Goal: Task Accomplishment & Management: Use online tool/utility

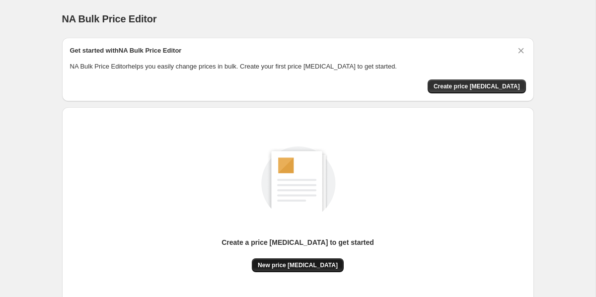
click at [292, 261] on button "New price [MEDICAL_DATA]" at bounding box center [298, 265] width 92 height 14
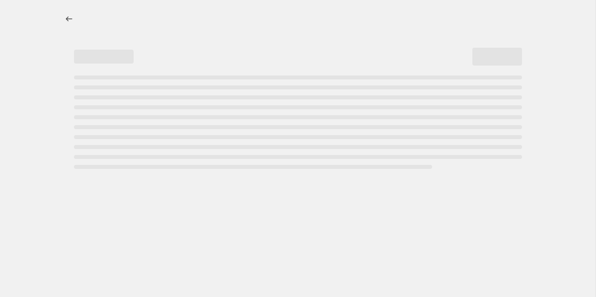
select select "percentage"
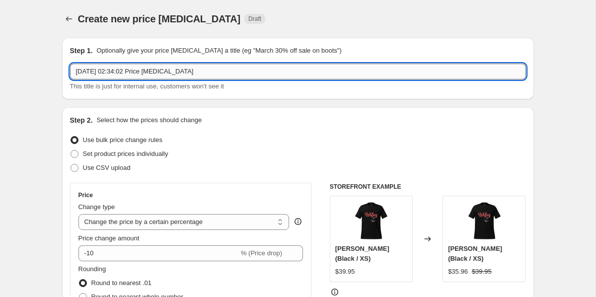
click at [162, 70] on input "15 Sept 2025, 02:34:02 Price change job" at bounding box center [298, 72] width 456 height 16
type input "25% FLAT SALE"
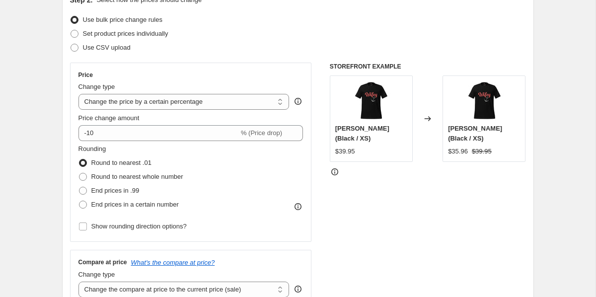
scroll to position [134, 0]
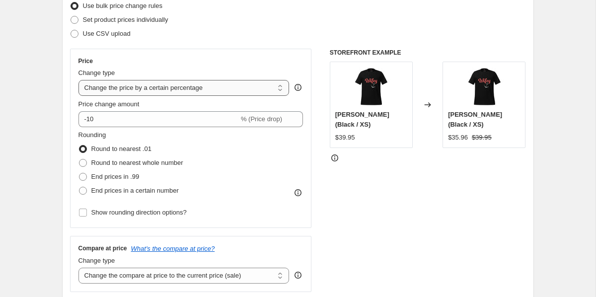
click at [125, 88] on select "Change the price to a certain amount Change the price by a certain amount Chang…" at bounding box center [183, 88] width 211 height 16
click at [78, 80] on select "Change the price to a certain amount Change the price by a certain amount Chang…" at bounding box center [183, 88] width 211 height 16
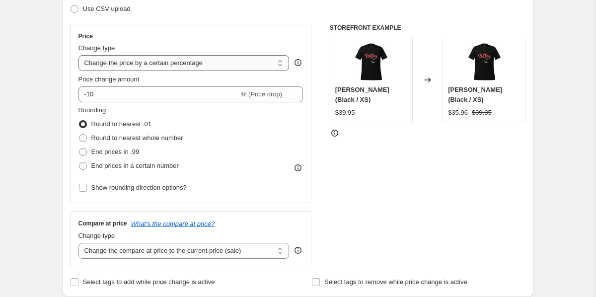
scroll to position [161, 0]
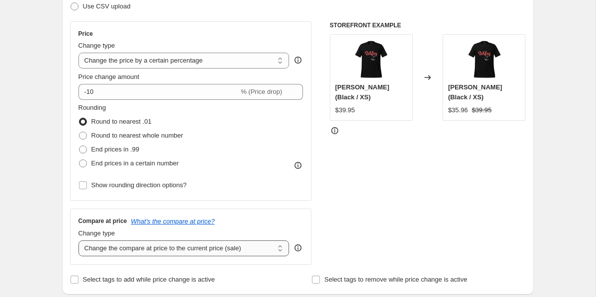
click at [148, 250] on select "Change the compare at price to the current price (sale) Change the compare at p…" at bounding box center [183, 248] width 211 height 16
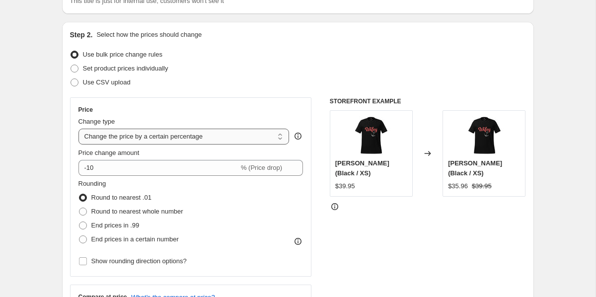
scroll to position [72, 0]
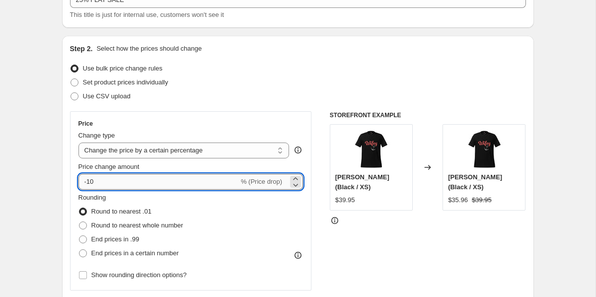
click at [112, 184] on input "-10" at bounding box center [158, 182] width 160 height 16
type input "-1"
type input "-25"
click at [342, 223] on div "STOREFRONT EXAMPLE Wifey (Black / XS) $39.95 Changed to Wifey (Black / XS) $35.…" at bounding box center [428, 232] width 196 height 243
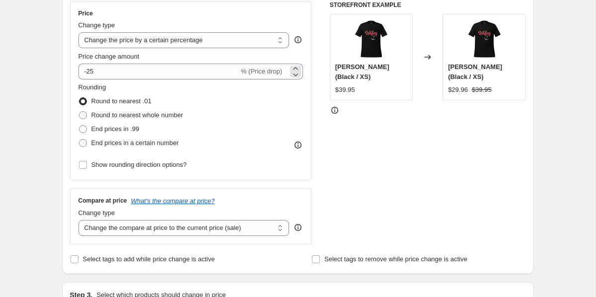
scroll to position [189, 0]
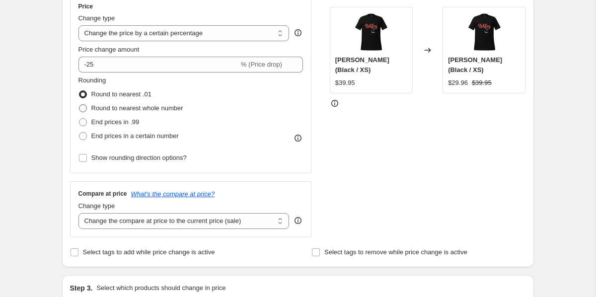
click at [170, 108] on span "Round to nearest whole number" at bounding box center [137, 107] width 92 height 7
click at [79, 105] on input "Round to nearest whole number" at bounding box center [79, 104] width 0 height 0
radio input "true"
click at [121, 122] on span "End prices in .99" at bounding box center [115, 121] width 48 height 7
click at [79, 119] on input "End prices in .99" at bounding box center [79, 118] width 0 height 0
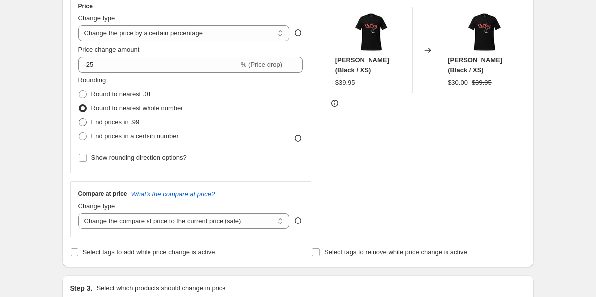
radio input "true"
click at [130, 108] on span "Round to nearest whole number" at bounding box center [137, 107] width 92 height 7
click at [79, 105] on input "Round to nearest whole number" at bounding box center [79, 104] width 0 height 0
radio input "true"
click at [124, 122] on span "End prices in .99" at bounding box center [115, 121] width 48 height 7
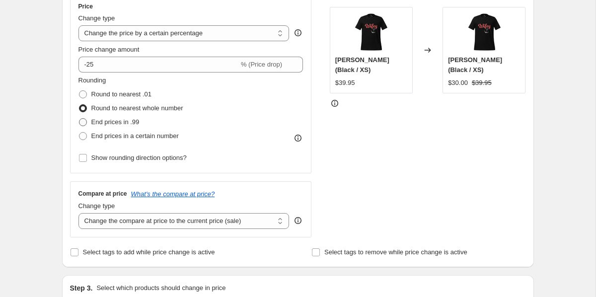
click at [79, 119] on input "End prices in .99" at bounding box center [79, 118] width 0 height 0
radio input "true"
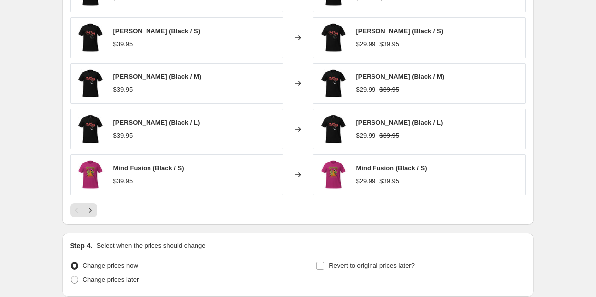
scroll to position [696, 0]
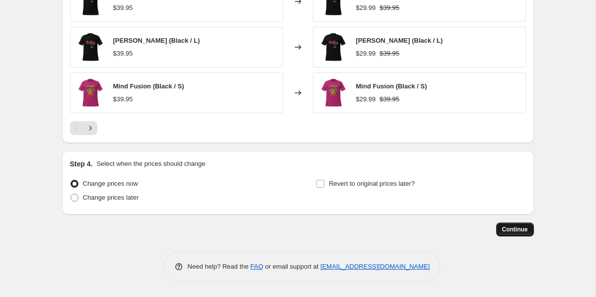
click at [511, 228] on span "Continue" at bounding box center [515, 230] width 26 height 8
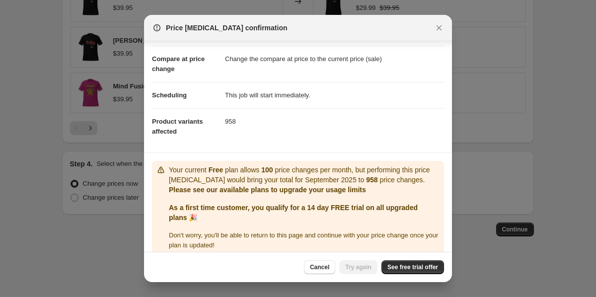
scroll to position [50, 0]
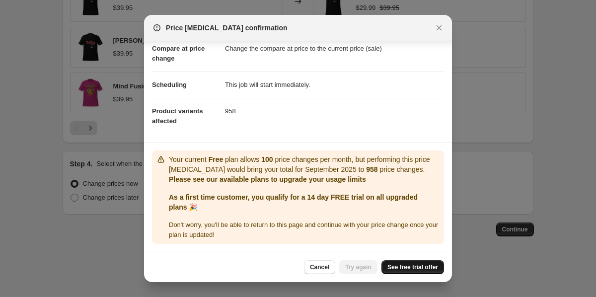
click at [397, 265] on span "See free trial offer" at bounding box center [412, 267] width 51 height 8
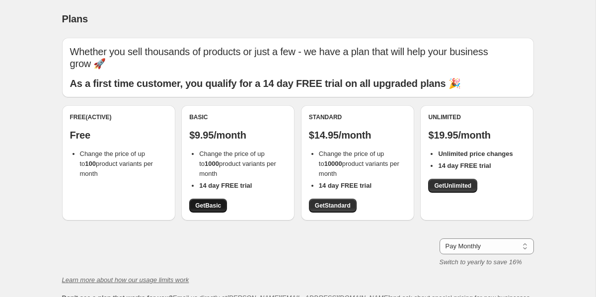
click at [216, 202] on span "Get Basic" at bounding box center [208, 206] width 26 height 8
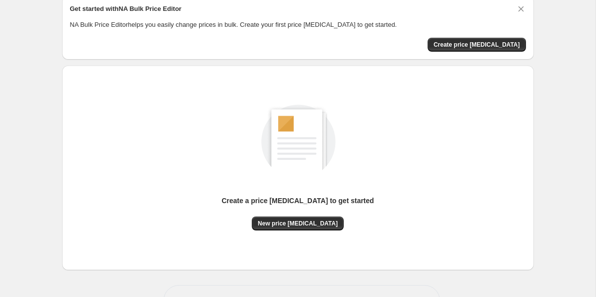
scroll to position [75, 0]
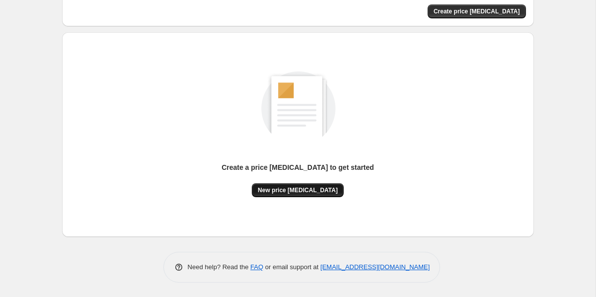
click at [275, 189] on span "New price [MEDICAL_DATA]" at bounding box center [298, 190] width 80 height 8
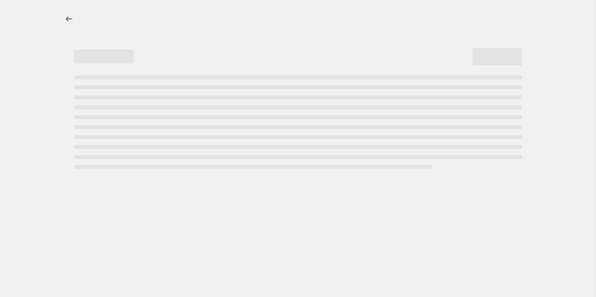
select select "percentage"
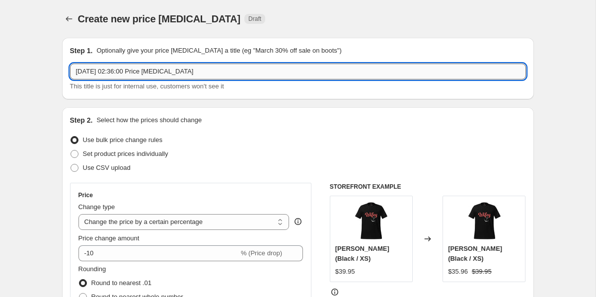
click at [132, 70] on input "15 Sept 2025, 02:36:00 Price change job" at bounding box center [298, 72] width 456 height 16
type input "25% FLAT OFF"
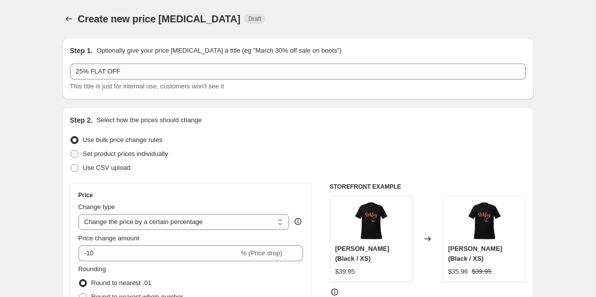
click at [303, 129] on div "Step 2. Select how the prices should change Use bulk price change rules Set pro…" at bounding box center [298, 281] width 456 height 333
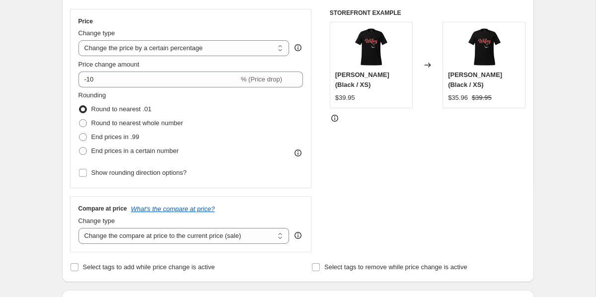
scroll to position [192, 0]
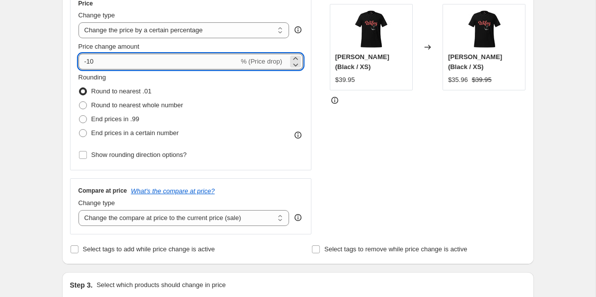
click at [158, 64] on input "-10" at bounding box center [158, 62] width 160 height 16
type input "-1"
type input "-25"
click at [125, 117] on span "End prices in .99" at bounding box center [115, 118] width 48 height 7
click at [79, 116] on input "End prices in .99" at bounding box center [79, 115] width 0 height 0
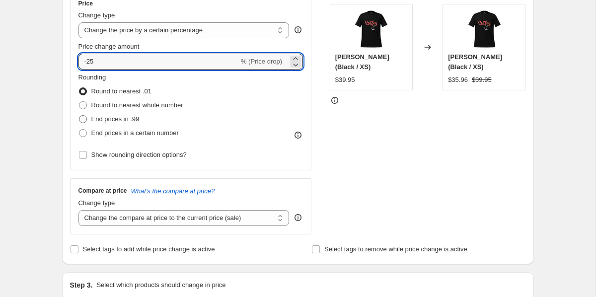
radio input "true"
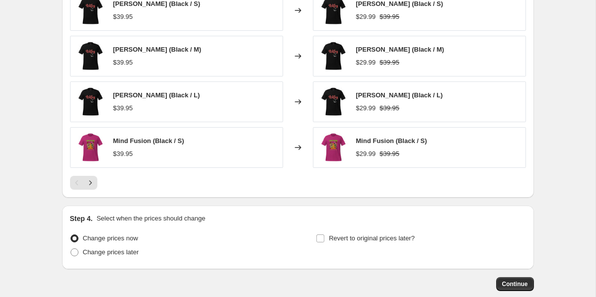
scroll to position [696, 0]
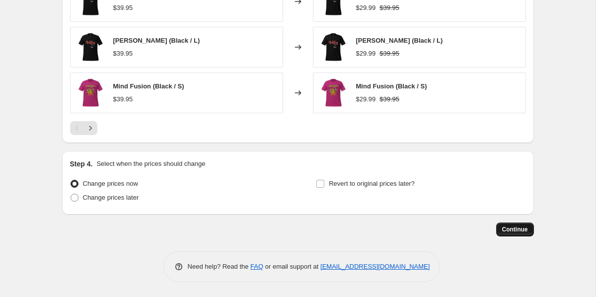
click at [509, 227] on span "Continue" at bounding box center [515, 230] width 26 height 8
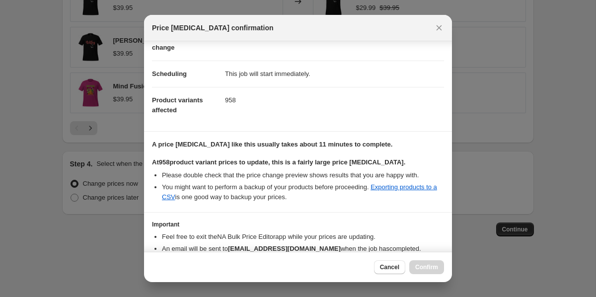
scroll to position [115, 0]
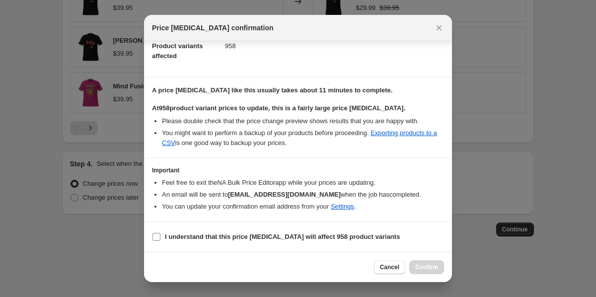
click at [162, 237] on label "I understand that this price change job will affect 958 product variants" at bounding box center [276, 237] width 248 height 14
click at [160, 237] on input "I understand that this price change job will affect 958 product variants" at bounding box center [157, 237] width 8 height 8
checkbox input "true"
click at [435, 268] on span "Confirm" at bounding box center [426, 267] width 23 height 8
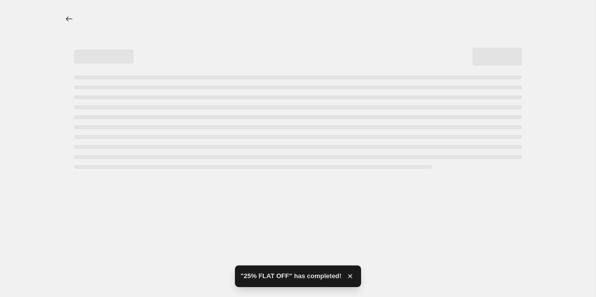
select select "percentage"
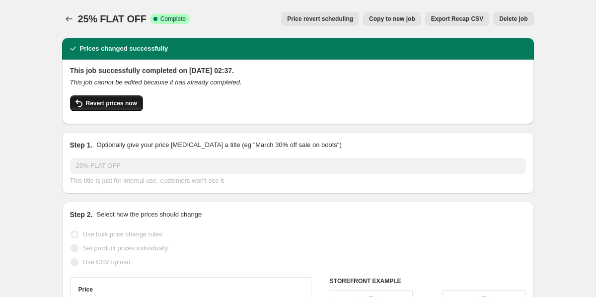
click at [132, 102] on span "Revert prices now" at bounding box center [111, 103] width 51 height 8
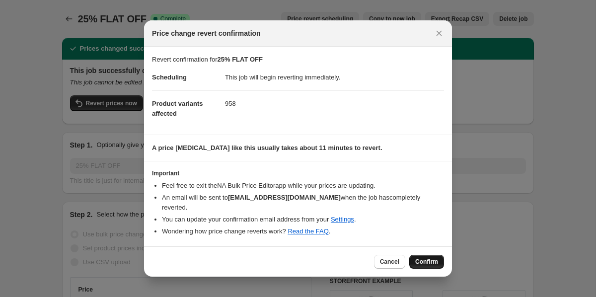
click at [421, 262] on button "Confirm" at bounding box center [426, 262] width 35 height 14
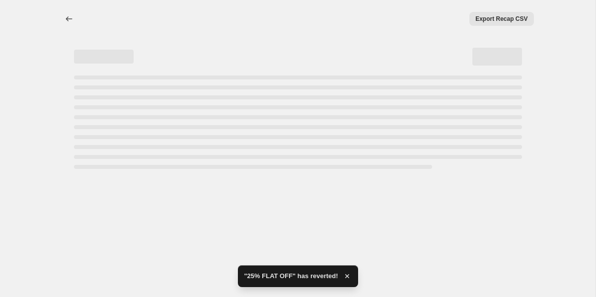
select select "percentage"
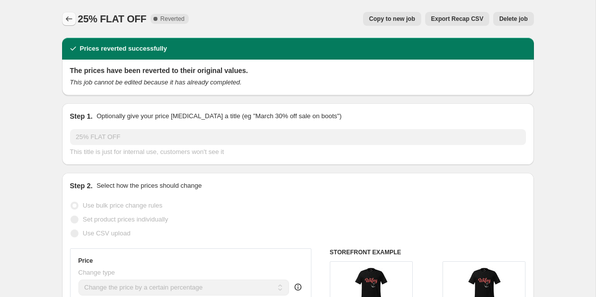
click at [63, 16] on button "Price change jobs" at bounding box center [69, 19] width 14 height 14
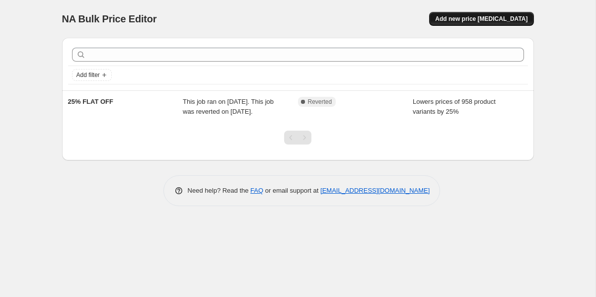
click at [474, 17] on span "Add new price change job" at bounding box center [481, 19] width 92 height 8
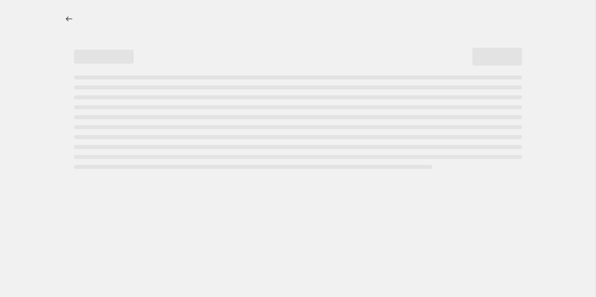
select select "percentage"
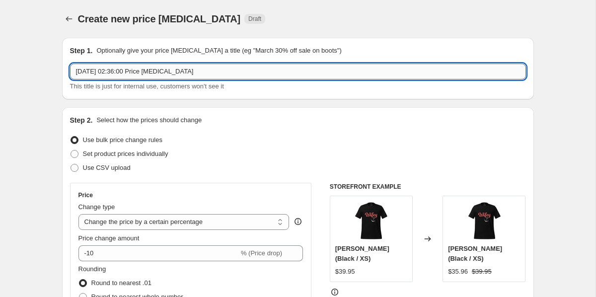
click at [113, 68] on input "15 Sept 2025, 02:36:00 Price change job" at bounding box center [298, 72] width 456 height 16
type input "FLAT 30% OFF"
click at [422, 51] on div "Step 1. Optionally give your price change job a title (eg "March 30% off sale o…" at bounding box center [298, 51] width 456 height 10
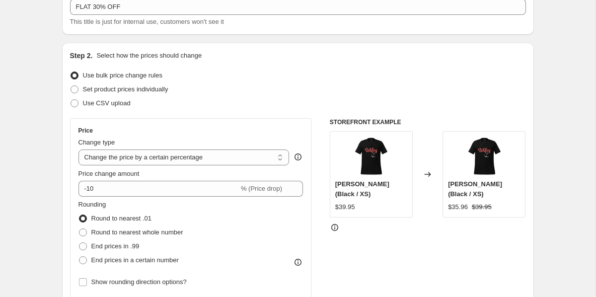
scroll to position [123, 0]
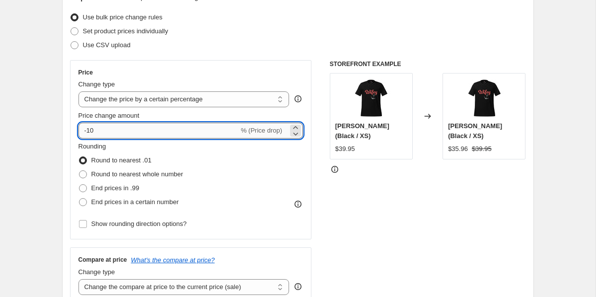
click at [129, 131] on input "-10" at bounding box center [158, 131] width 160 height 16
type input "-1"
type input "-30"
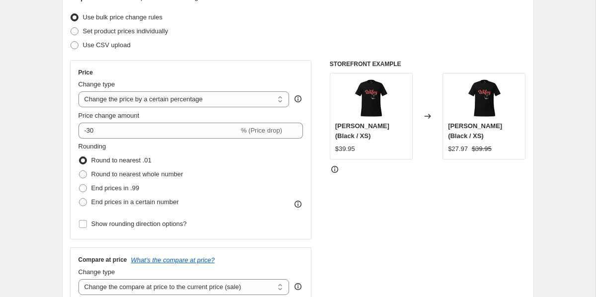
click at [312, 165] on div "Price Change type Change the price to a certain amount Change the price by a ce…" at bounding box center [298, 181] width 456 height 243
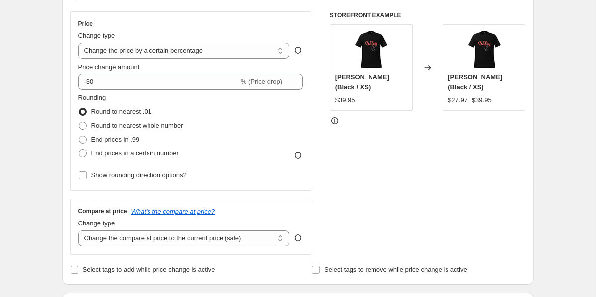
scroll to position [176, 0]
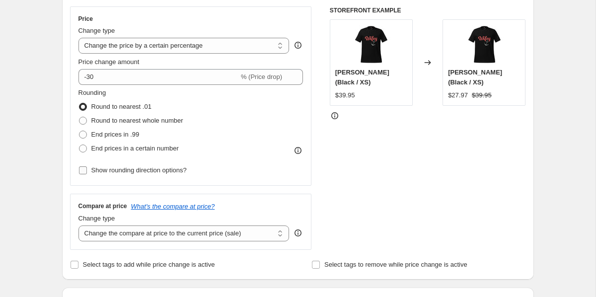
click at [177, 168] on span "Show rounding direction options?" at bounding box center [138, 169] width 95 height 7
click at [87, 168] on input "Show rounding direction options?" at bounding box center [83, 170] width 8 height 8
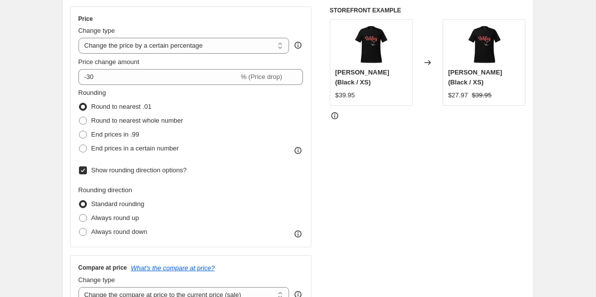
click at [176, 168] on span "Show rounding direction options?" at bounding box center [138, 169] width 95 height 7
click at [87, 168] on input "Show rounding direction options?" at bounding box center [83, 170] width 8 height 8
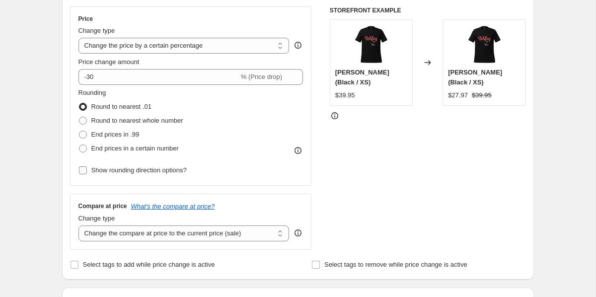
click at [167, 166] on span "Show rounding direction options?" at bounding box center [138, 169] width 95 height 7
click at [87, 166] on input "Show rounding direction options?" at bounding box center [83, 170] width 8 height 8
checkbox input "true"
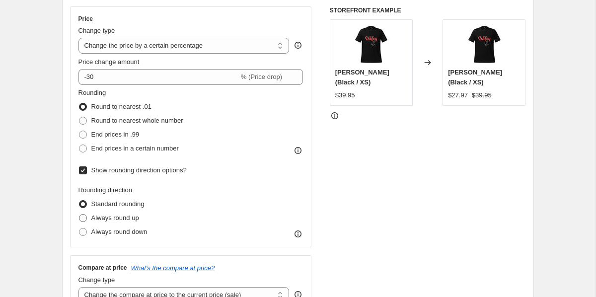
click at [104, 218] on span "Always round up" at bounding box center [115, 217] width 48 height 7
click at [79, 215] on input "Always round up" at bounding box center [79, 214] width 0 height 0
radio input "true"
click at [132, 120] on span "Round to nearest whole number" at bounding box center [137, 120] width 92 height 7
click at [79, 117] on input "Round to nearest whole number" at bounding box center [79, 117] width 0 height 0
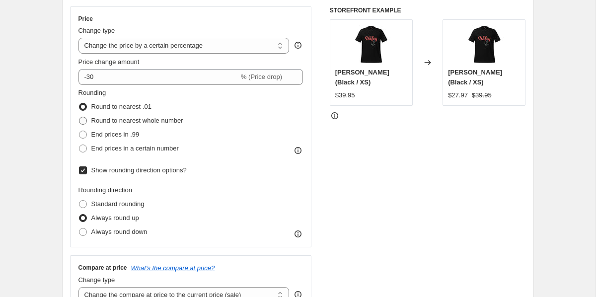
radio input "true"
click at [121, 109] on span "Round to nearest .01" at bounding box center [121, 106] width 60 height 7
click at [79, 103] on input "Round to nearest .01" at bounding box center [79, 103] width 0 height 0
radio input "true"
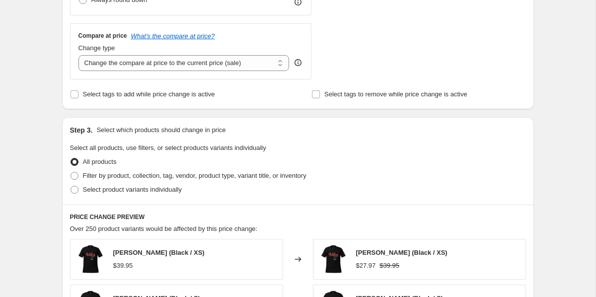
scroll to position [758, 0]
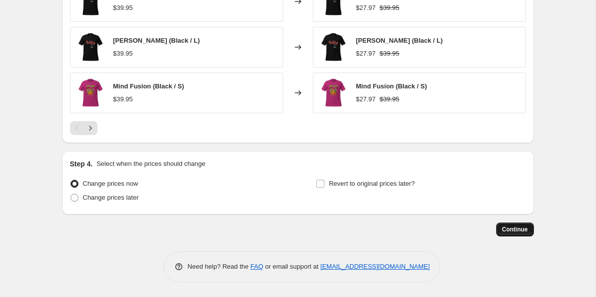
click at [512, 233] on button "Continue" at bounding box center [515, 230] width 38 height 14
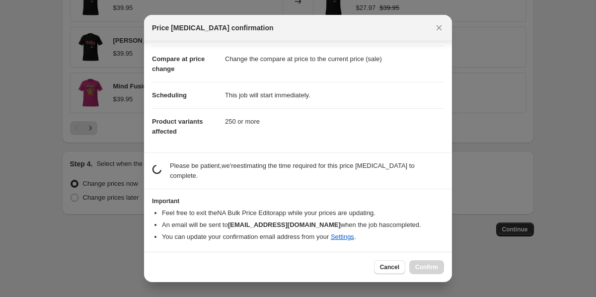
scroll to position [115, 0]
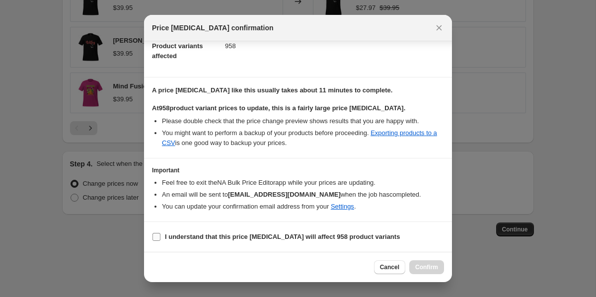
click at [187, 238] on b "I understand that this price change job will affect 958 product variants" at bounding box center [282, 236] width 235 height 7
click at [160, 238] on input "I understand that this price change job will affect 958 product variants" at bounding box center [157, 237] width 8 height 8
checkbox input "true"
click at [433, 261] on button "Confirm" at bounding box center [426, 267] width 35 height 14
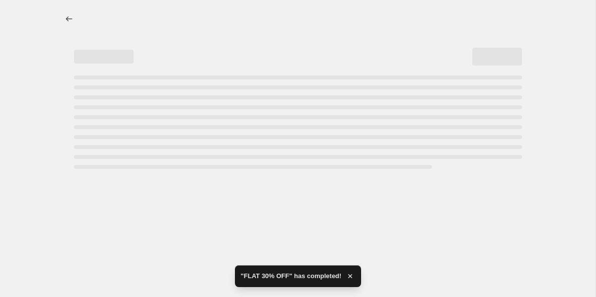
select select "percentage"
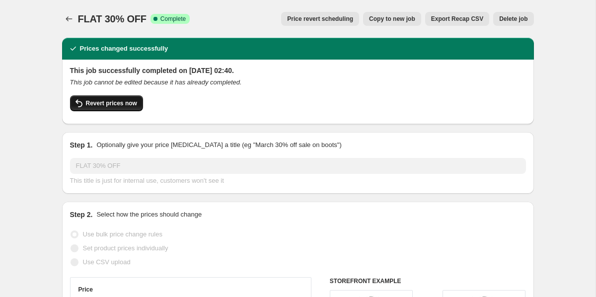
click at [131, 99] on button "Revert prices now" at bounding box center [106, 103] width 73 height 16
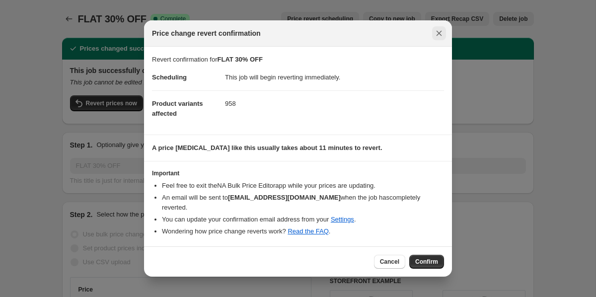
click at [436, 38] on icon "Close" at bounding box center [439, 33] width 10 height 10
